Goal: Task Accomplishment & Management: Use online tool/utility

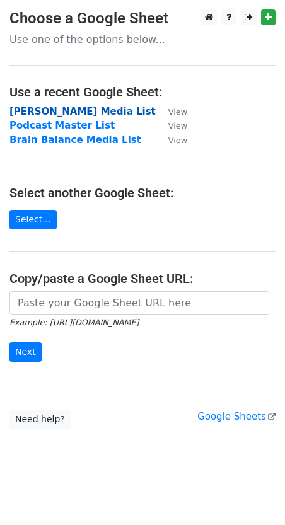
click at [47, 108] on strong "[PERSON_NAME] Media List" at bounding box center [82, 111] width 146 height 11
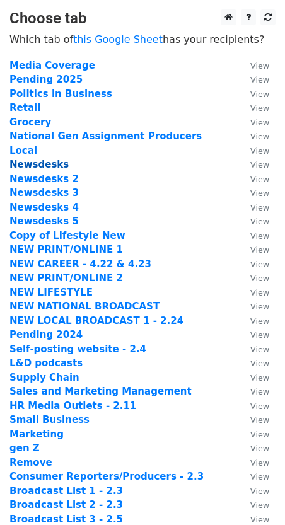
click at [44, 165] on strong "Newsdesks" at bounding box center [38, 164] width 59 height 11
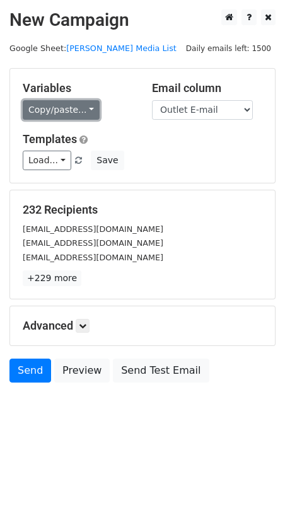
click at [50, 108] on link "Copy/paste..." at bounding box center [61, 110] width 77 height 20
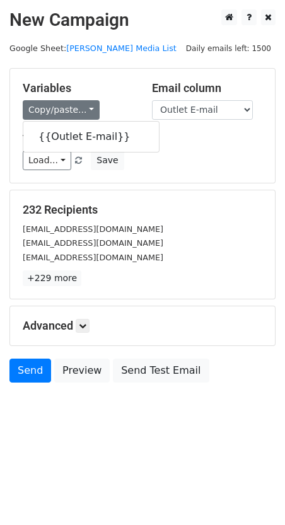
click at [250, 124] on div "Variables Copy/paste... {{Outlet E-mail}} Email column Outlet E-mail Templates …" at bounding box center [142, 126] width 265 height 114
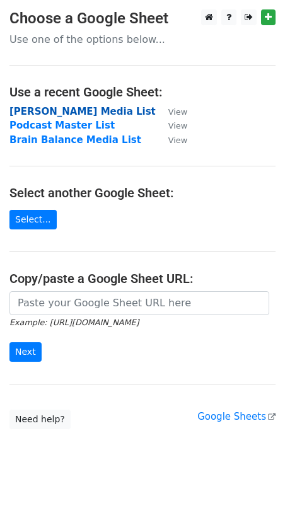
click at [37, 110] on strong "[PERSON_NAME] Media List" at bounding box center [82, 111] width 146 height 11
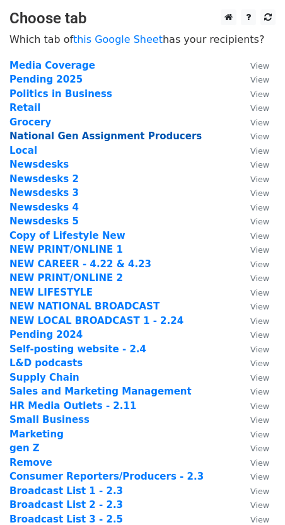
click at [67, 137] on strong "National Gen Assignment Producers" at bounding box center [105, 136] width 192 height 11
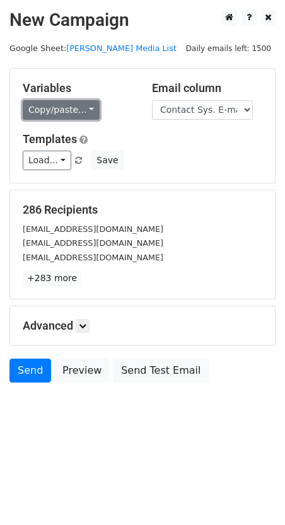
click at [50, 101] on link "Copy/paste..." at bounding box center [61, 110] width 77 height 20
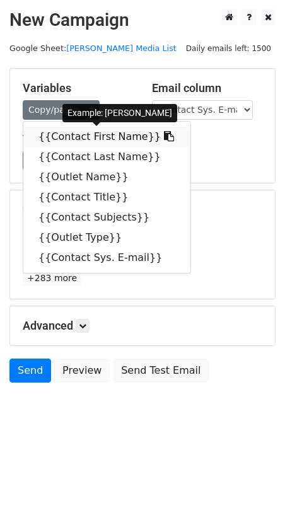
click at [71, 138] on link "{{Contact First Name}}" at bounding box center [106, 137] width 167 height 20
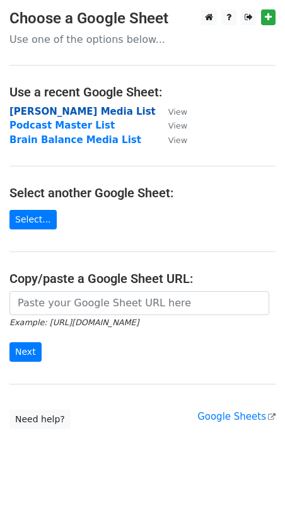
click at [55, 112] on strong "[PERSON_NAME] Media List" at bounding box center [82, 111] width 146 height 11
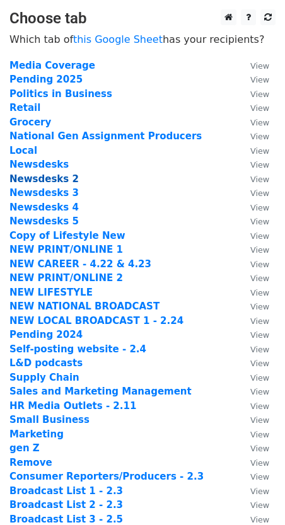
click at [27, 179] on strong "Newsdesks 2" at bounding box center [43, 178] width 69 height 11
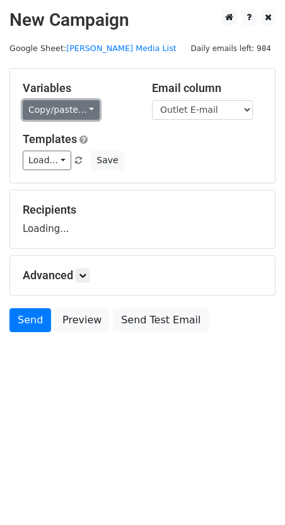
click at [57, 117] on link "Copy/paste..." at bounding box center [61, 110] width 77 height 20
